Goal: Register for event/course

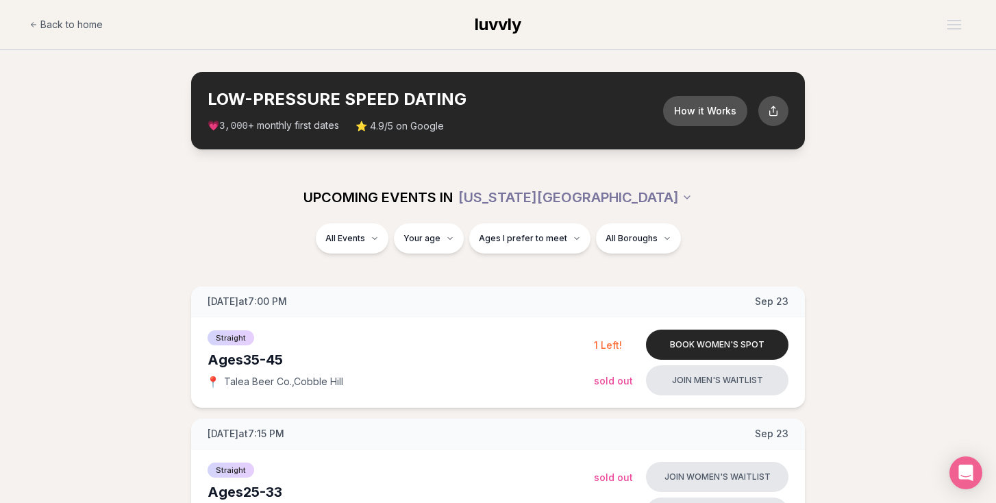
click at [452, 255] on div "All Events Your age Ages I prefer to meet All Boroughs" at bounding box center [497, 241] width 767 height 36
type input "**"
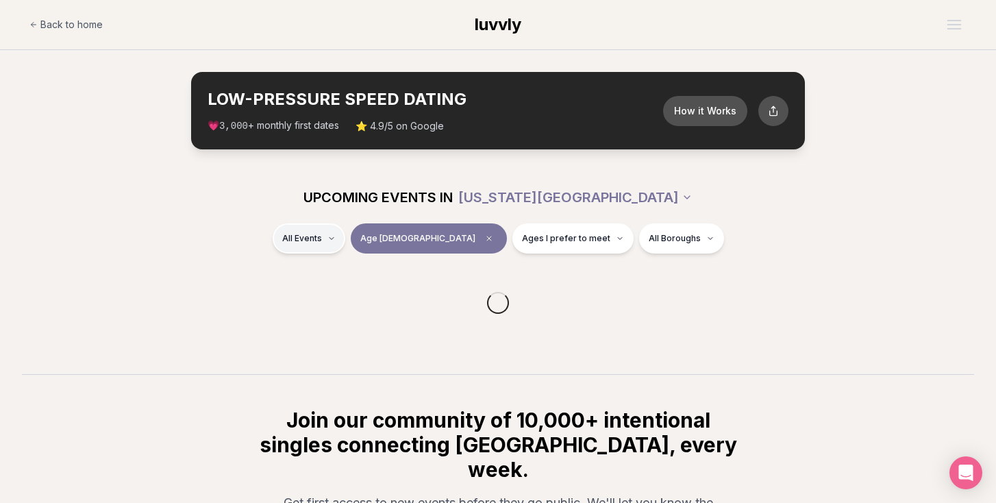
click at [380, 249] on html "Back to home luvvly LOW-PRESSURE SPEED DATING How it Works 💗 3,000 + monthly fi…" at bounding box center [498, 358] width 996 height 717
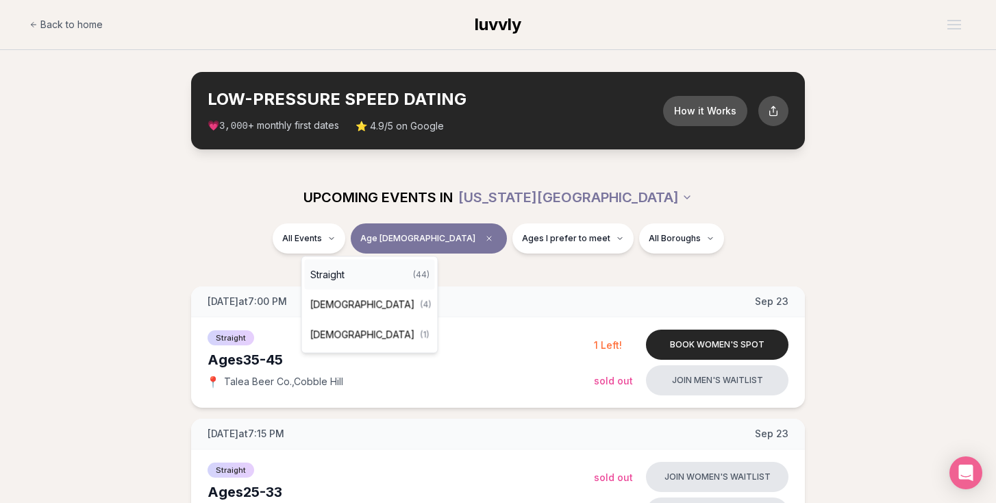
click at [368, 276] on div "Straight ( 44 )" at bounding box center [370, 275] width 130 height 30
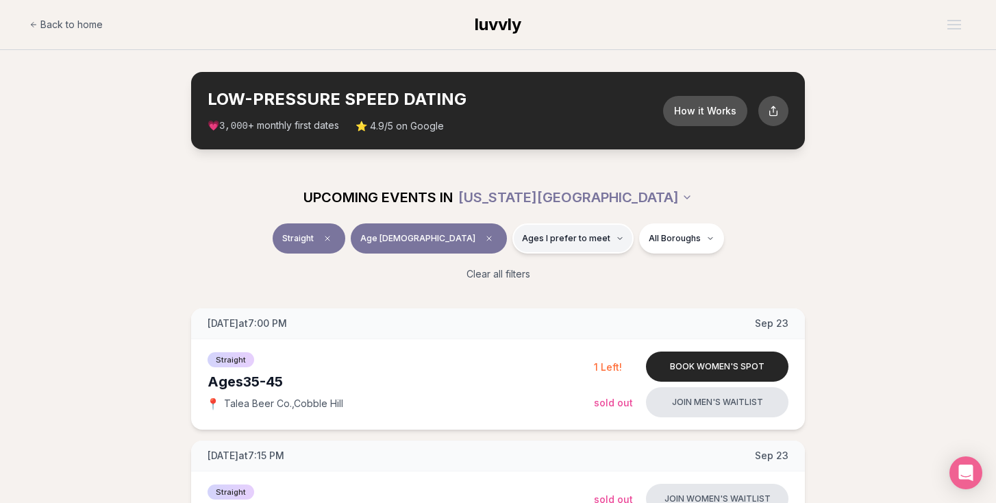
click at [569, 251] on button "Ages I prefer to meet" at bounding box center [573, 238] width 121 height 30
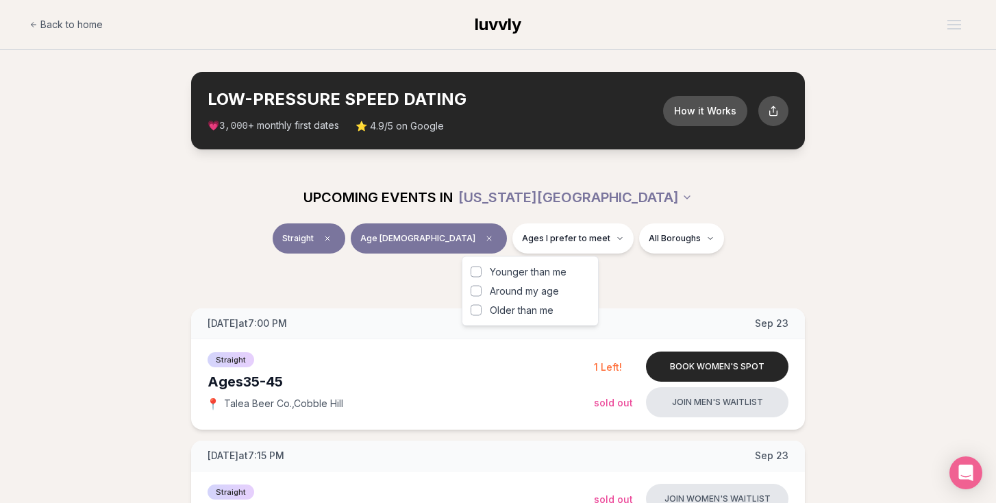
click at [558, 290] on span "Around my age" at bounding box center [524, 291] width 69 height 14
click at [482, 290] on button "Around my age" at bounding box center [476, 291] width 11 height 11
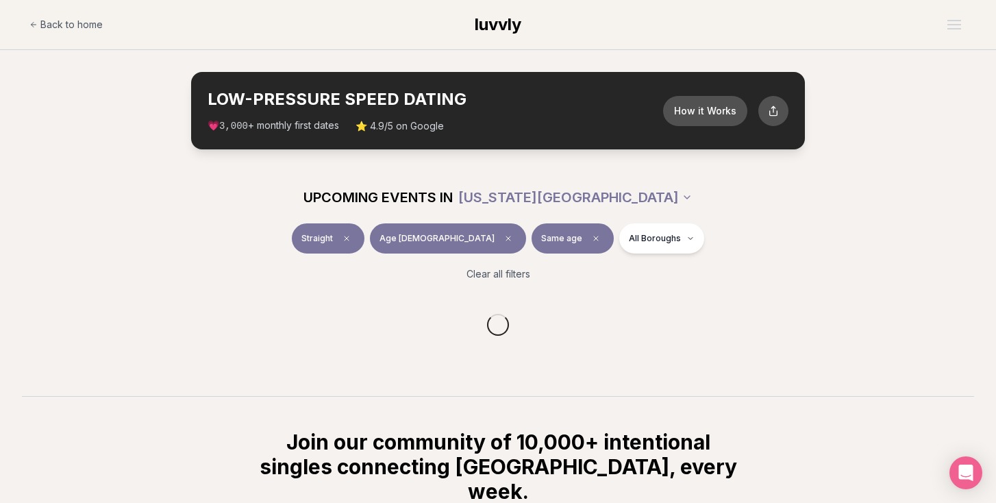
click at [657, 256] on div "Straight Age [DEMOGRAPHIC_DATA] Same age All Boroughs" at bounding box center [497, 241] width 767 height 36
click at [640, 247] on html "Back to home luvvly LOW-PRESSURE SPEED DATING How it Works 💗 3,000 + monthly fi…" at bounding box center [498, 369] width 996 height 739
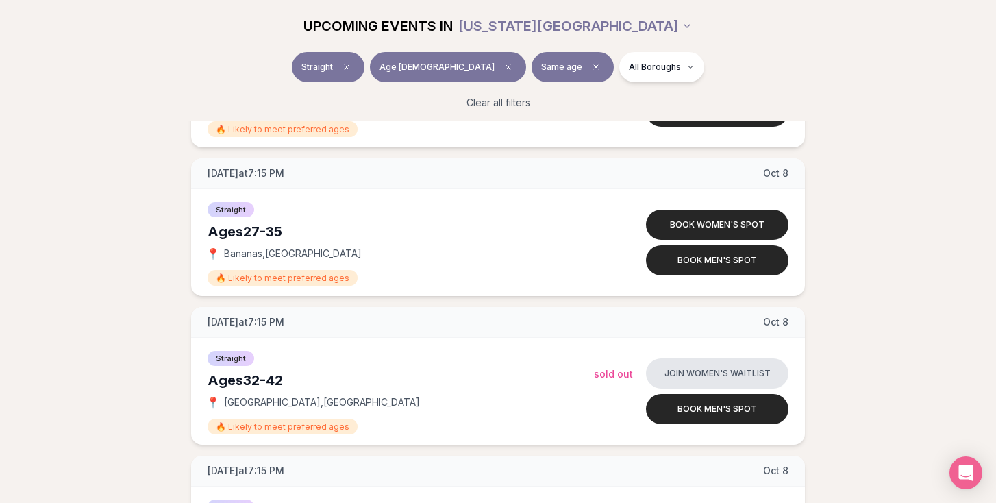
scroll to position [3075, 0]
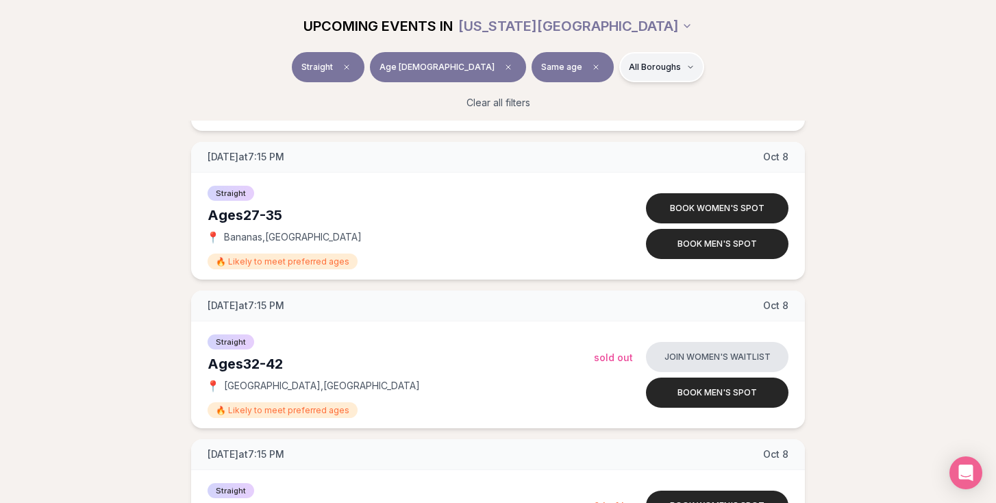
click at [633, 69] on html "Back to home luvvly LOW-PRESSURE SPEED DATING How it Works 💗 3,000 + monthly fi…" at bounding box center [498, 470] width 996 height 7090
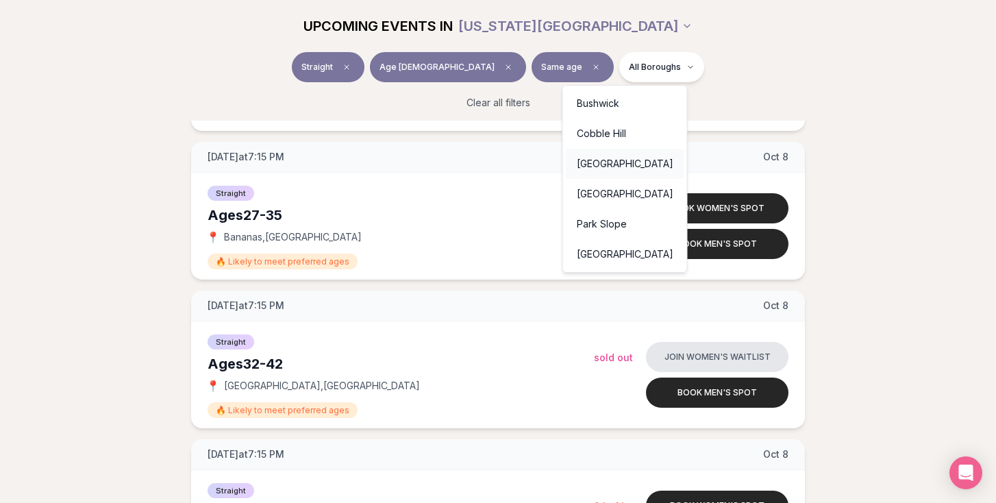
click at [612, 158] on div "[GEOGRAPHIC_DATA]" at bounding box center [625, 164] width 119 height 30
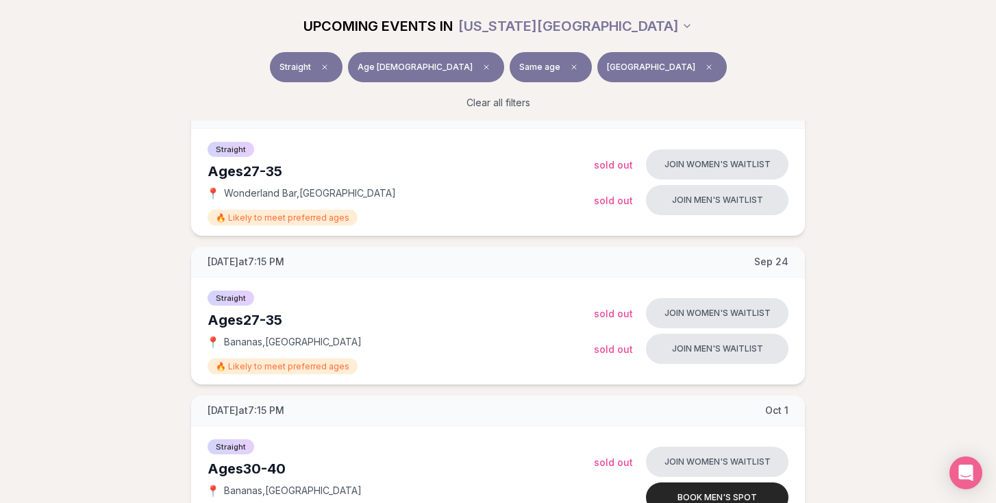
click at [617, 77] on button "[GEOGRAPHIC_DATA]" at bounding box center [663, 67] width 130 height 30
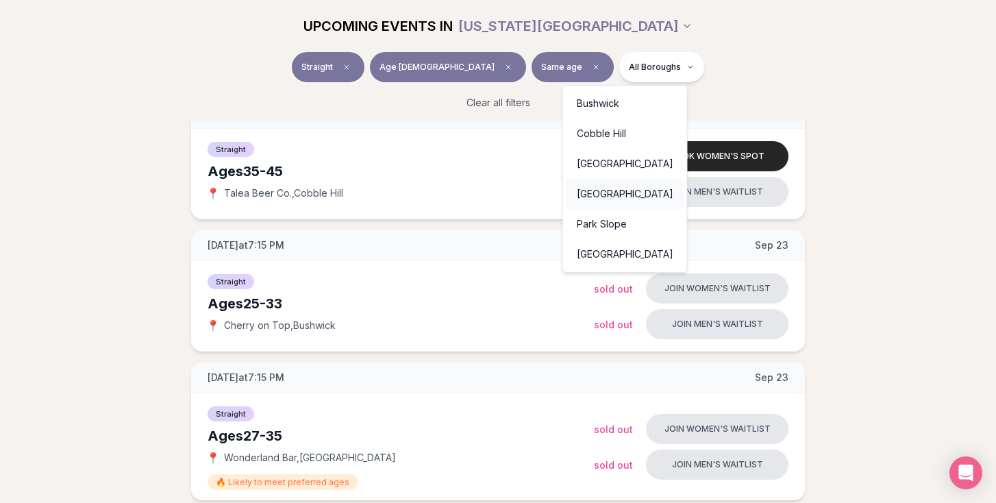
click at [609, 197] on div "[GEOGRAPHIC_DATA]" at bounding box center [625, 194] width 119 height 30
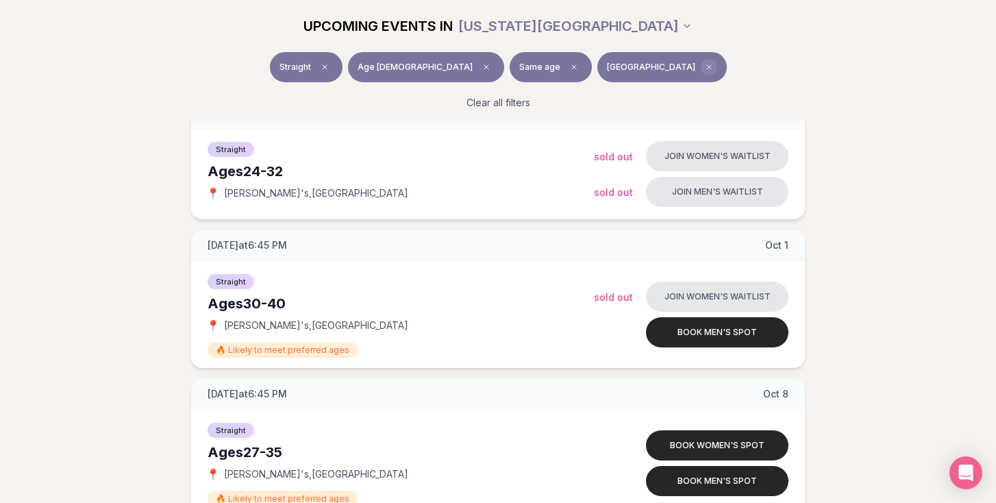
click at [705, 69] on icon "Clear borough filter" at bounding box center [709, 67] width 8 height 8
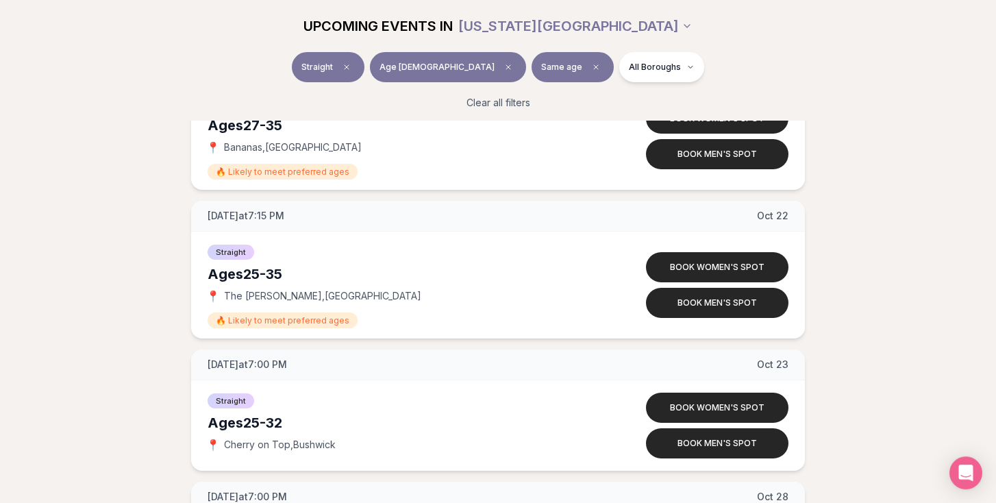
scroll to position [5079, 0]
